Goal: Find contact information: Find contact information

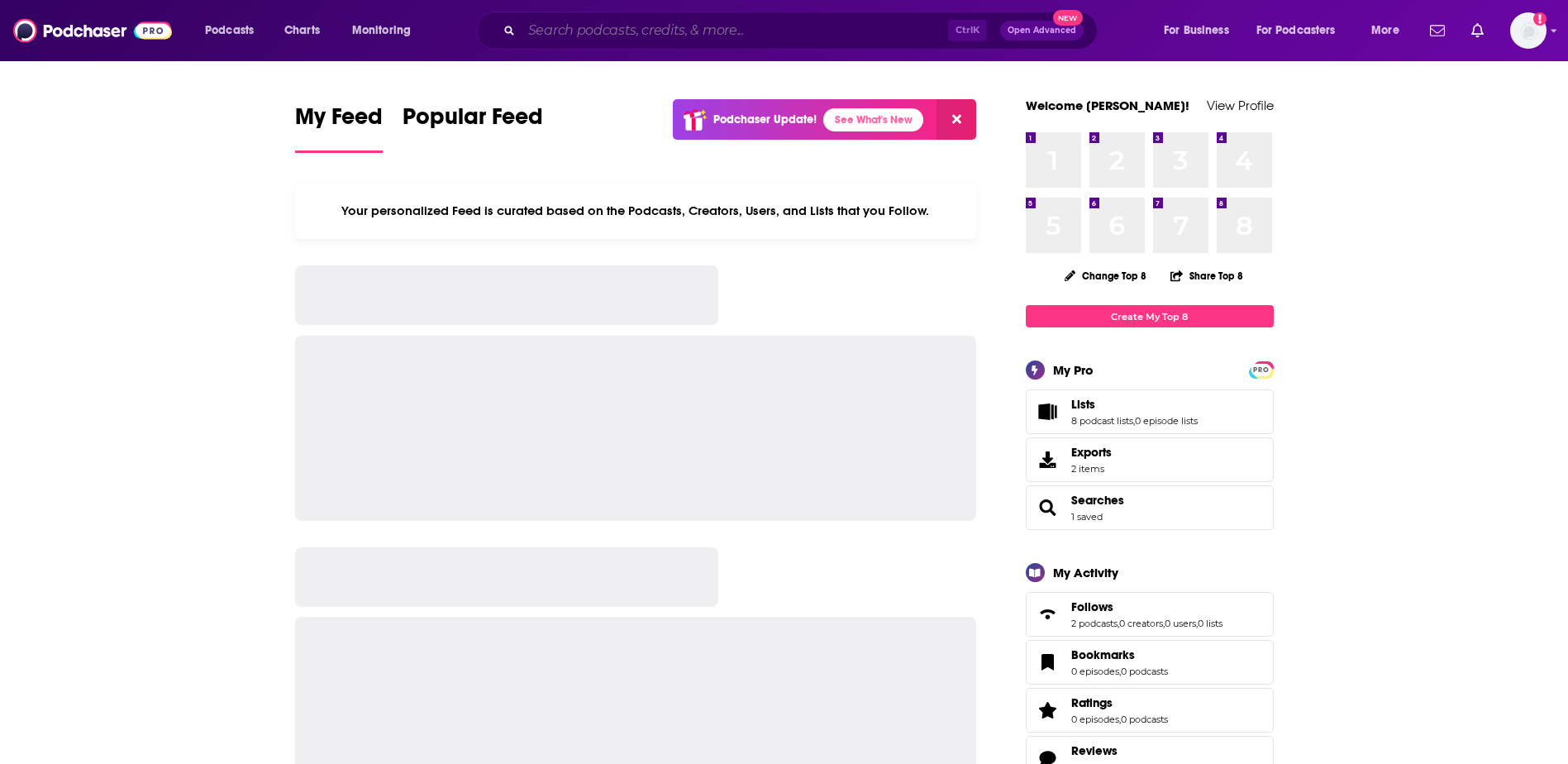
click at [687, 26] on input "Search podcasts, credits, & more..." at bounding box center [735, 30] width 427 height 27
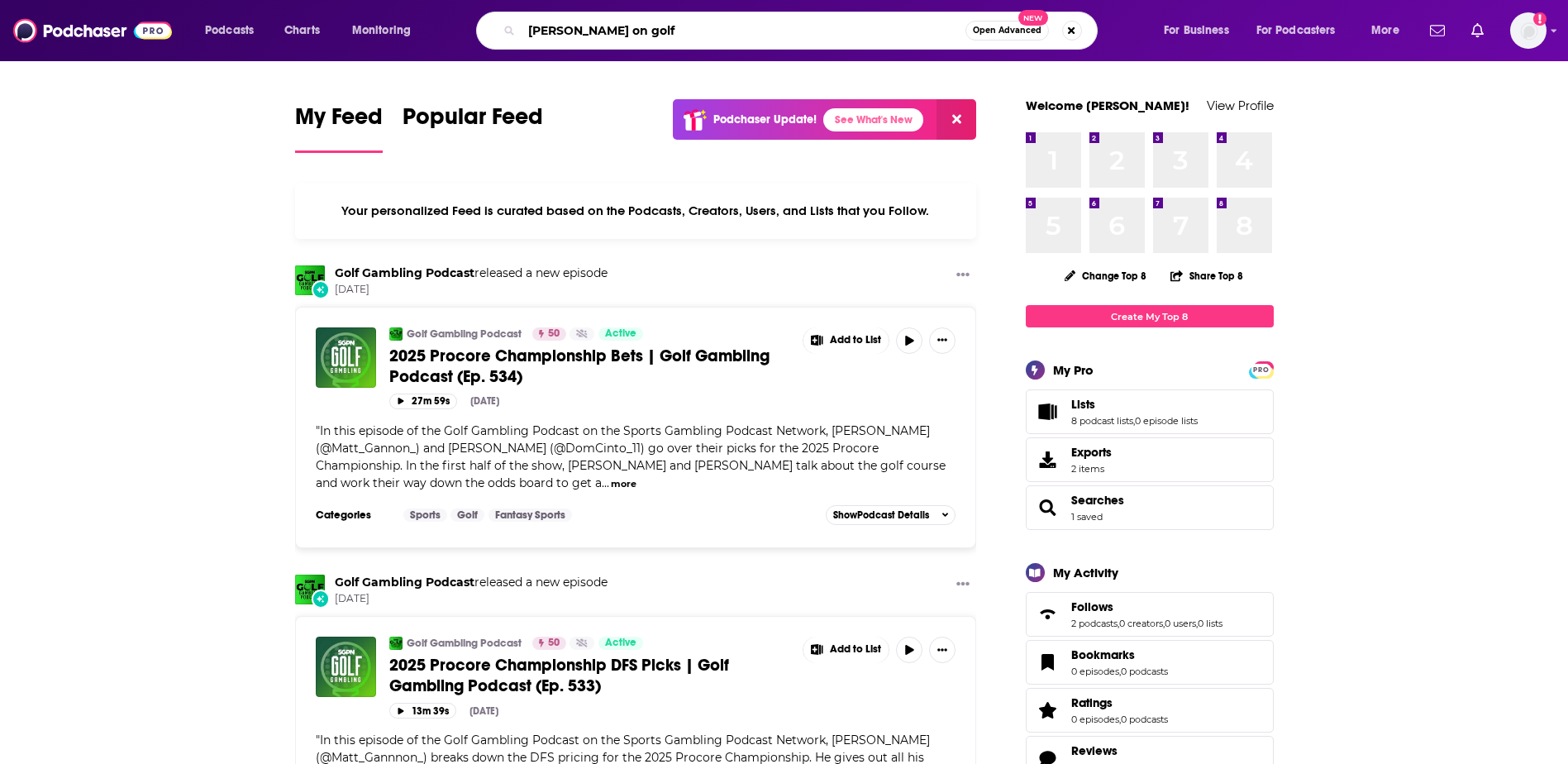
click at [652, 21] on input "[PERSON_NAME] on golf" at bounding box center [744, 30] width 444 height 27
type input "[PERSON_NAME] on golf"
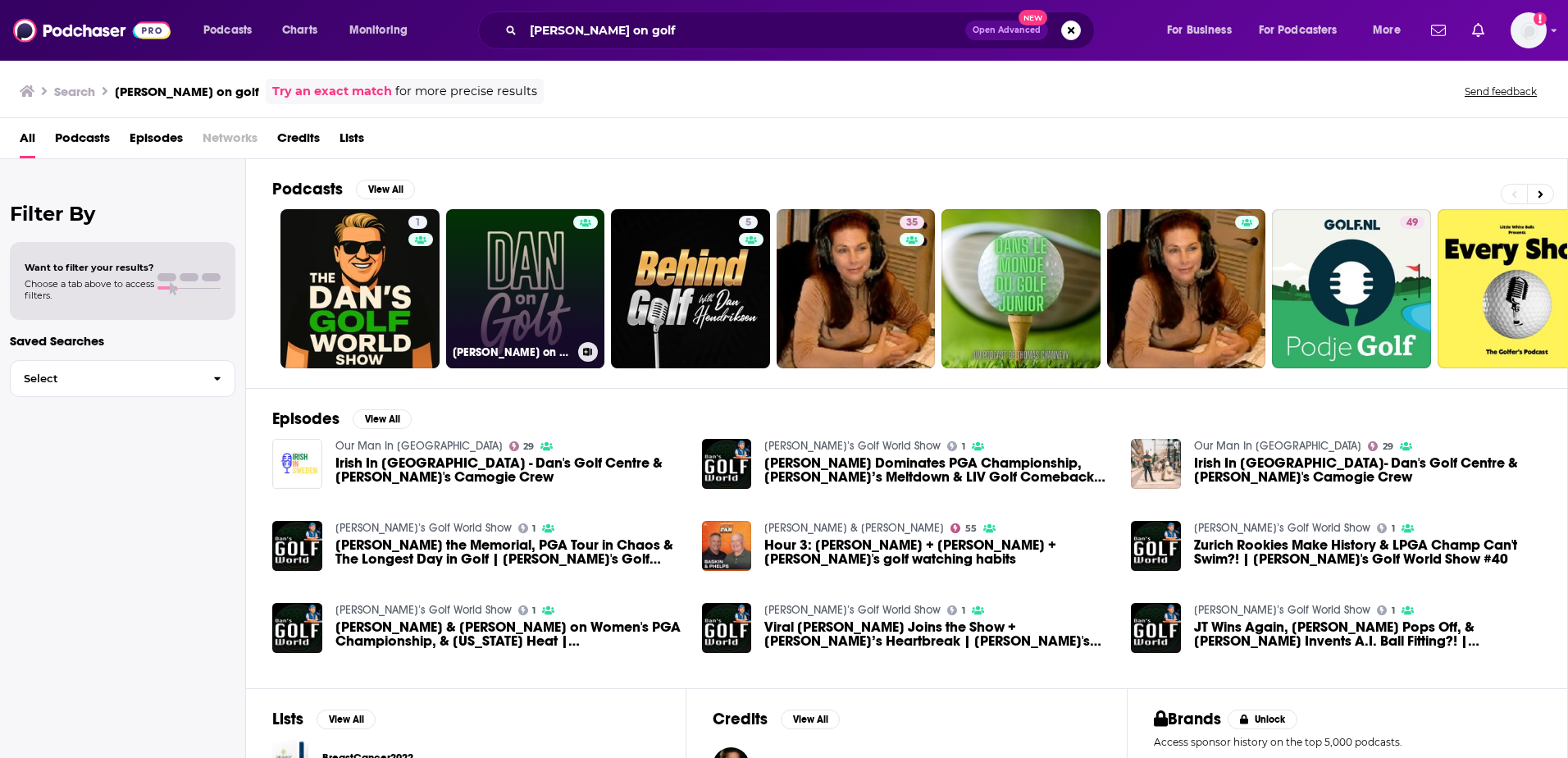
click at [532, 299] on link "[PERSON_NAME] on Golf" at bounding box center [525, 288] width 159 height 159
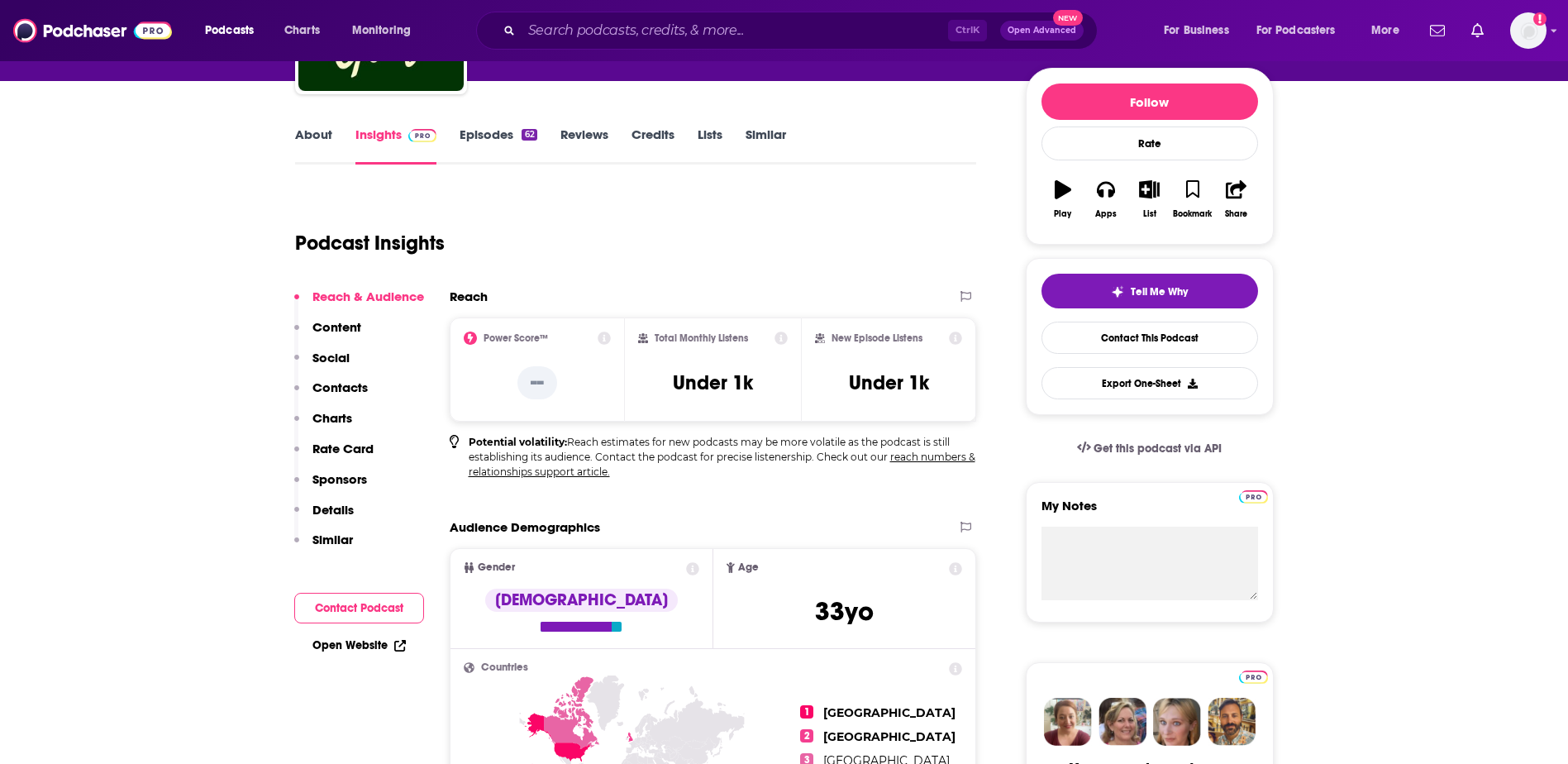
scroll to position [83, 0]
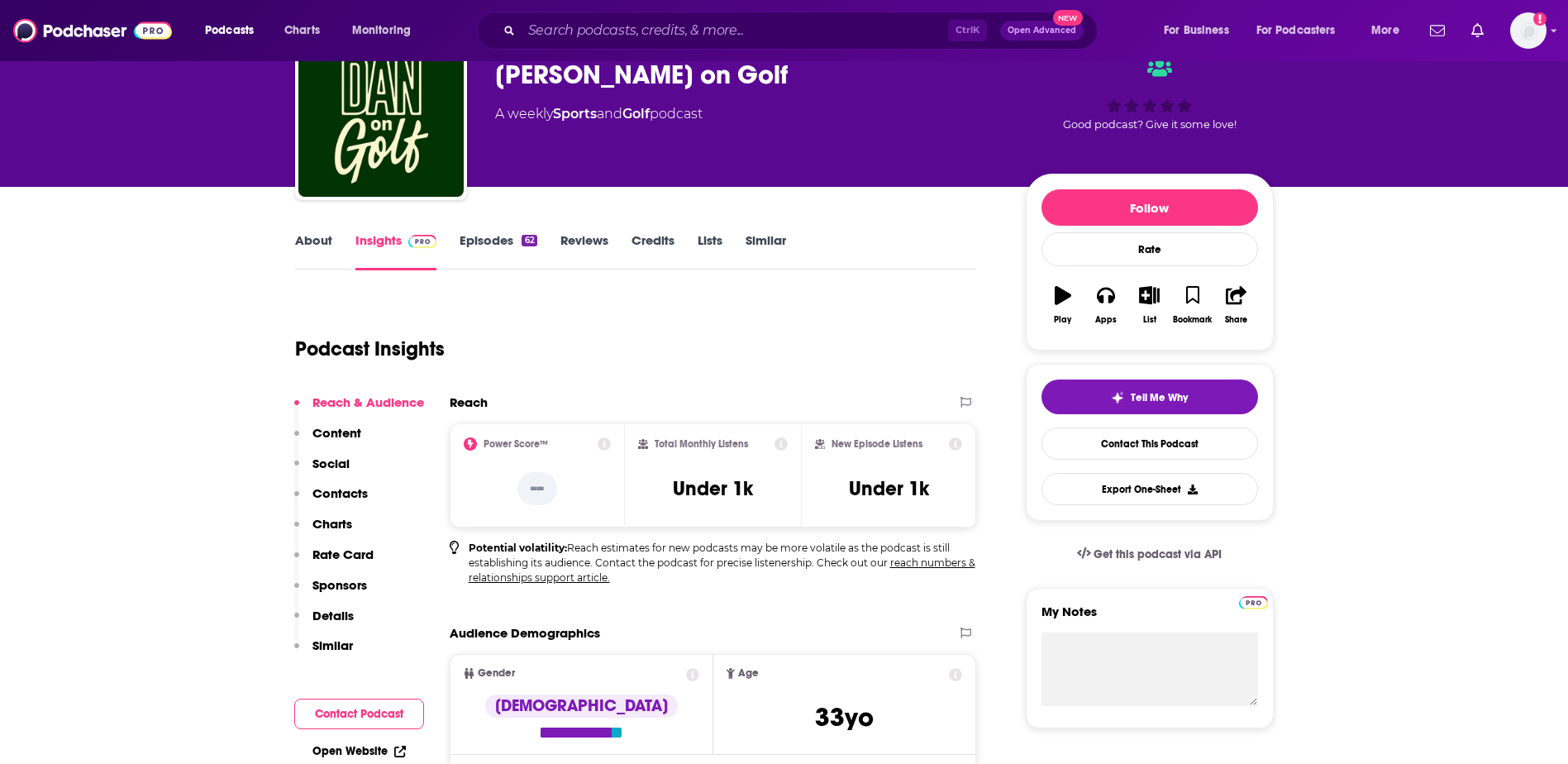
click at [347, 502] on button "Contacts" at bounding box center [330, 501] width 73 height 30
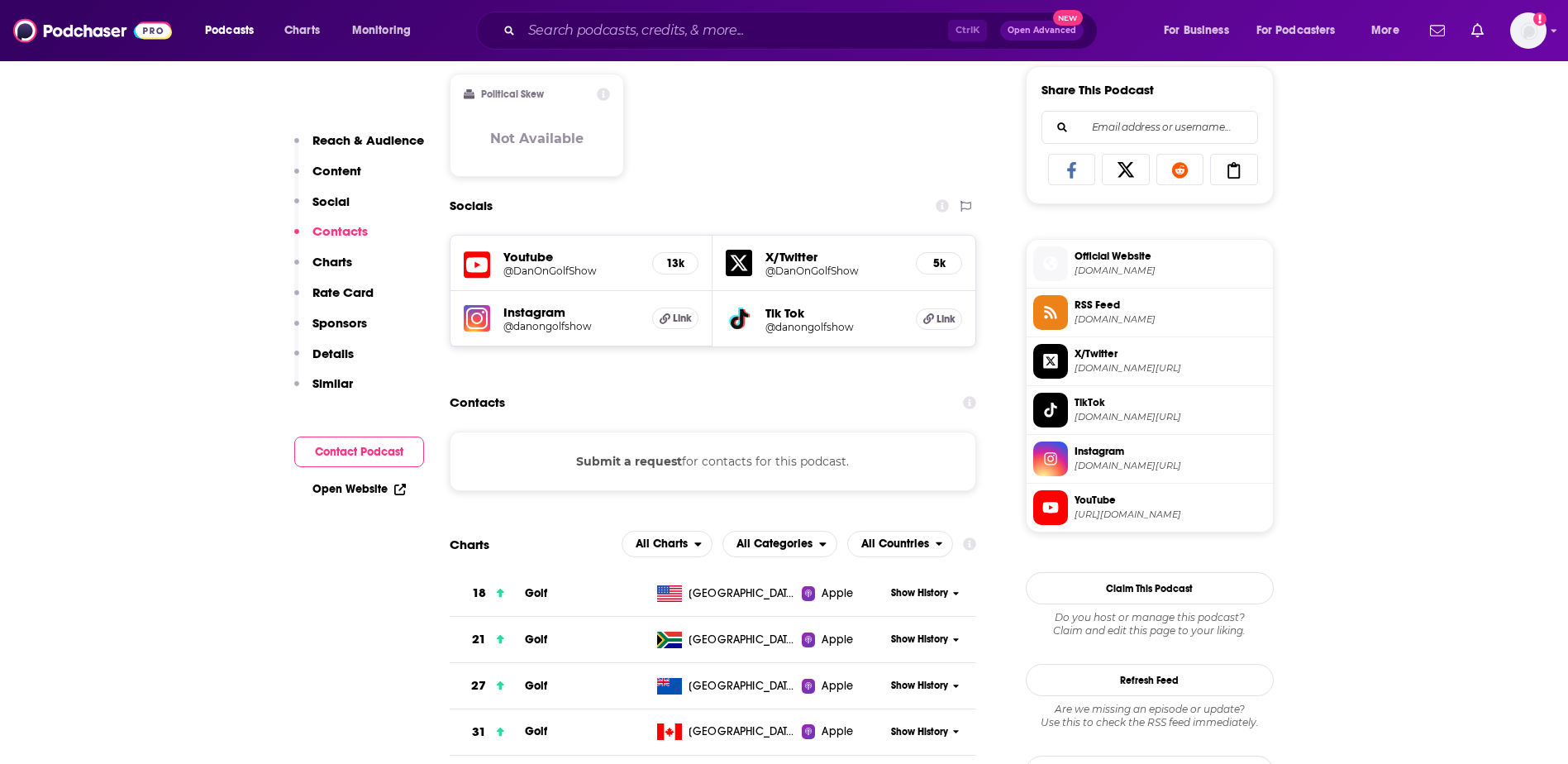
scroll to position [1189, 0]
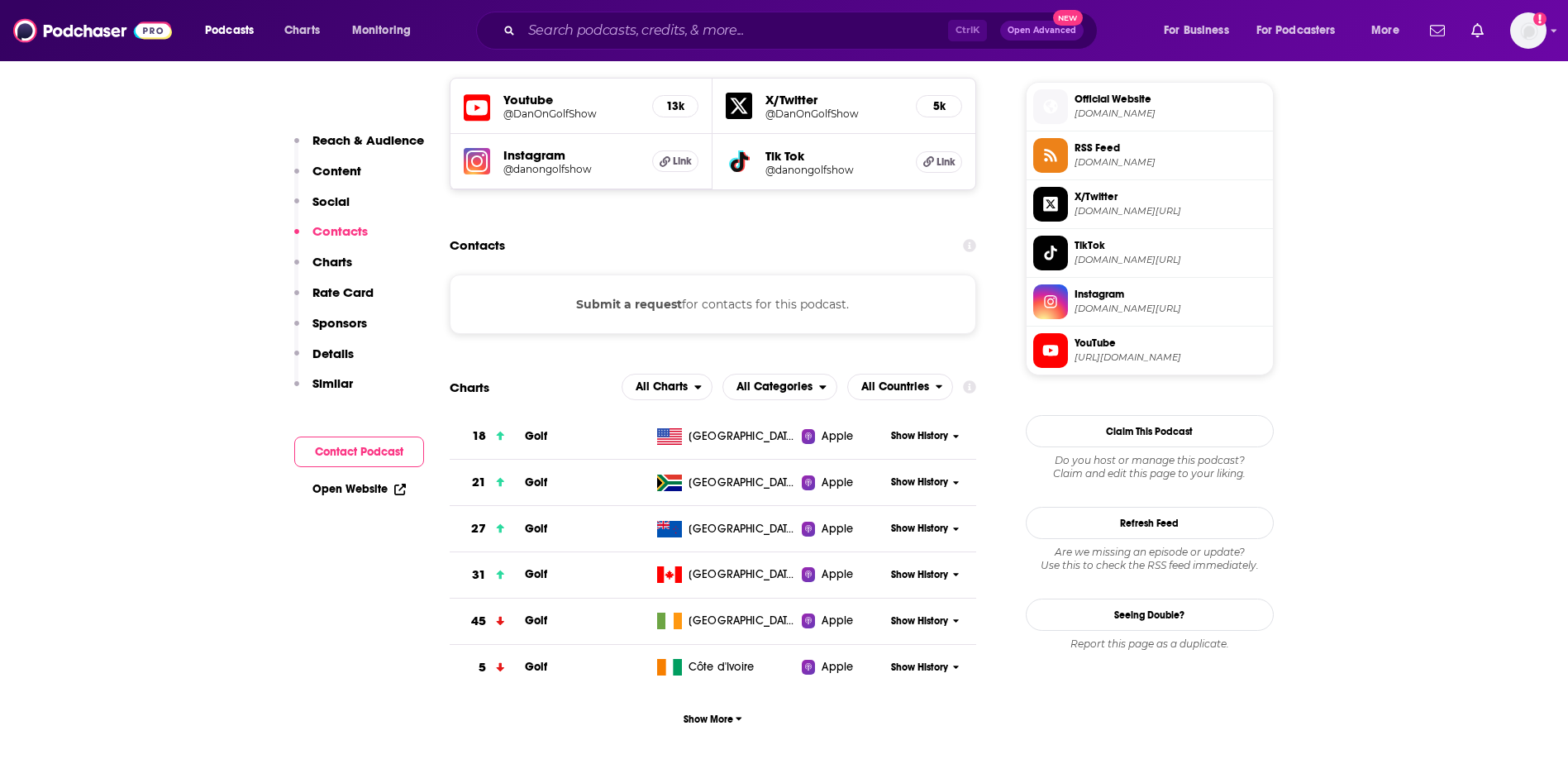
click at [805, 312] on div "Submit a request for contacts for this podcast." at bounding box center [713, 304] width 527 height 59
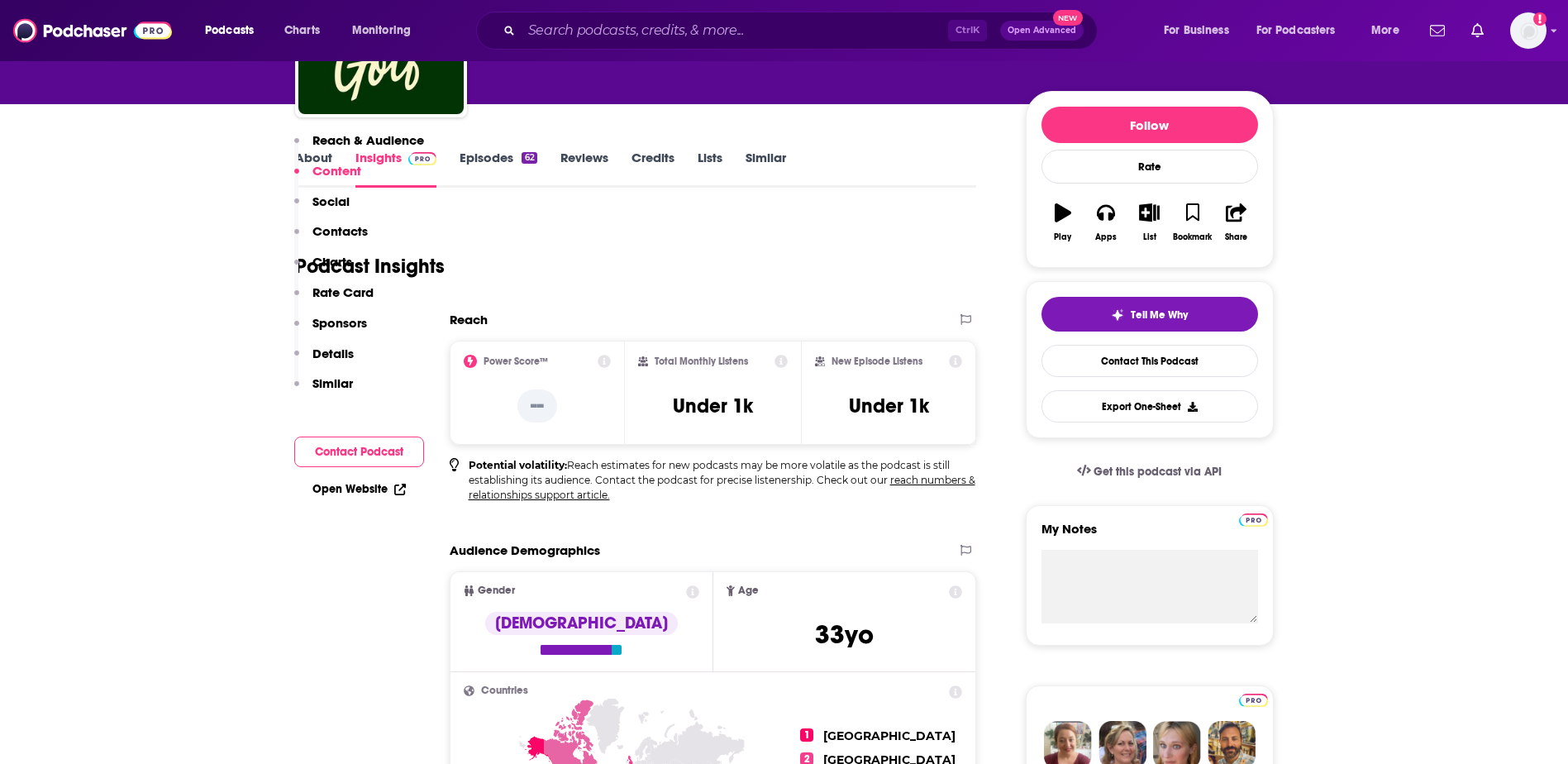
scroll to position [0, 0]
